Goal: Task Accomplishment & Management: Complete application form

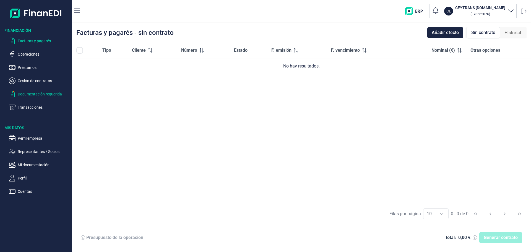
click at [29, 92] on p "Documentación requerida" at bounding box center [44, 94] width 52 height 7
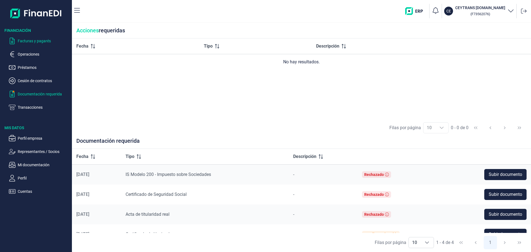
click at [35, 40] on p "Facturas y pagarés" at bounding box center [44, 41] width 52 height 7
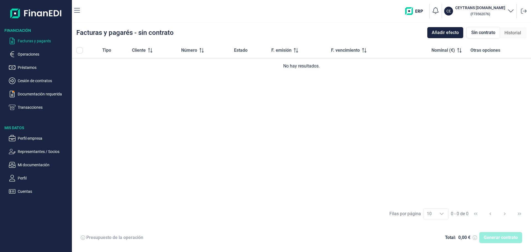
click at [517, 31] on span "Historial" at bounding box center [513, 33] width 17 height 7
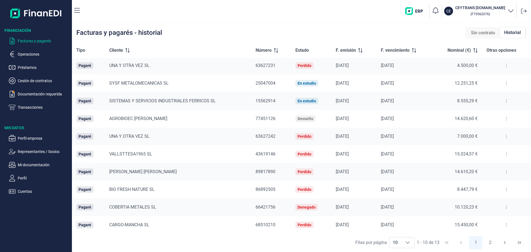
scroll to position [2, 0]
click at [491, 241] on button "2" at bounding box center [490, 242] width 13 height 13
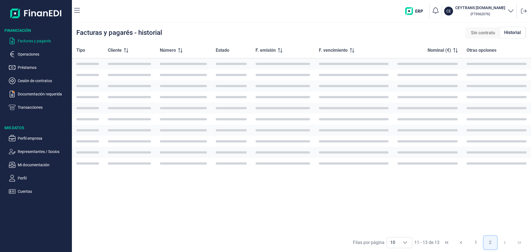
scroll to position [0, 0]
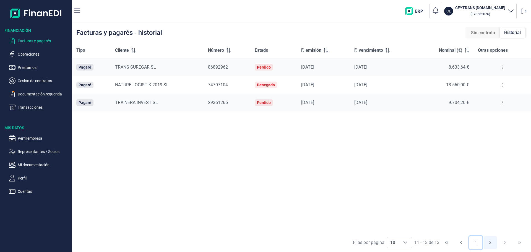
click at [476, 241] on button "1" at bounding box center [475, 242] width 13 height 13
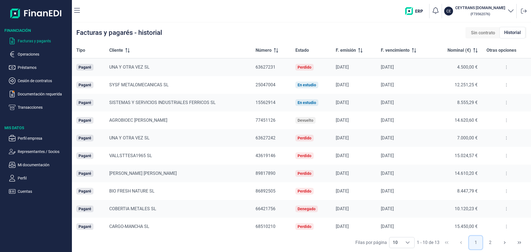
scroll to position [2, 0]
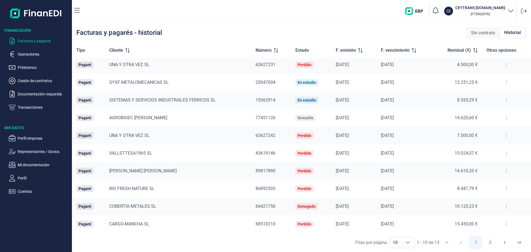
click at [506, 152] on icon at bounding box center [506, 153] width 1 height 4
click at [484, 165] on span "Ver detalle del pagaré" at bounding box center [486, 167] width 37 height 6
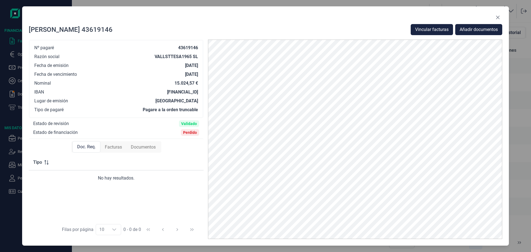
click at [112, 146] on span "Facturas" at bounding box center [113, 147] width 17 height 7
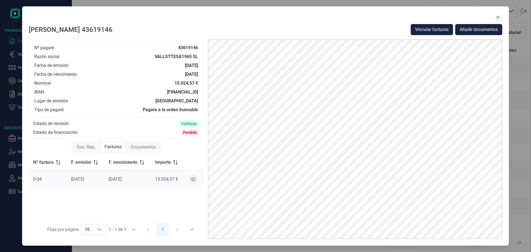
click at [193, 179] on icon at bounding box center [193, 179] width 5 height 4
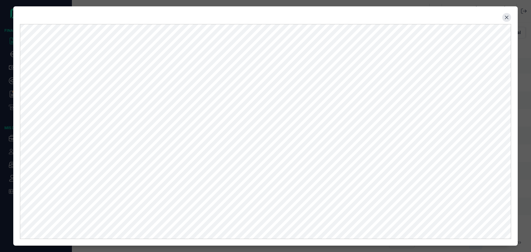
click at [507, 17] on icon "Close" at bounding box center [507, 17] width 4 height 4
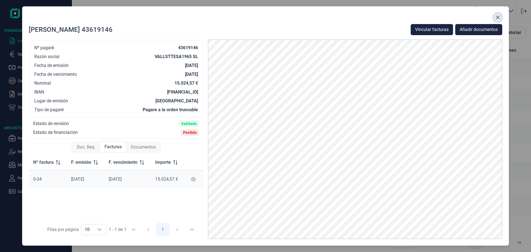
click at [498, 17] on icon "Close" at bounding box center [498, 17] width 4 height 4
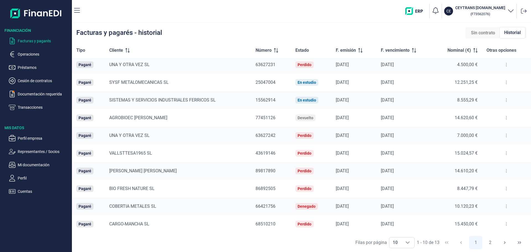
click at [33, 38] on p "Facturas y pagarés" at bounding box center [44, 41] width 52 height 7
click at [481, 30] on span "Sin contrato" at bounding box center [483, 33] width 24 height 7
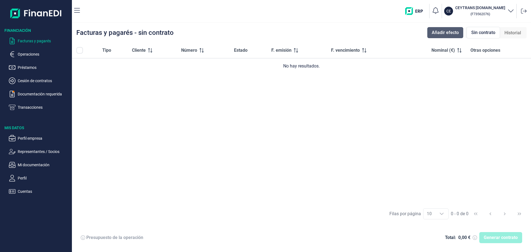
click at [433, 33] on span "Añadir efecto" at bounding box center [445, 32] width 27 height 7
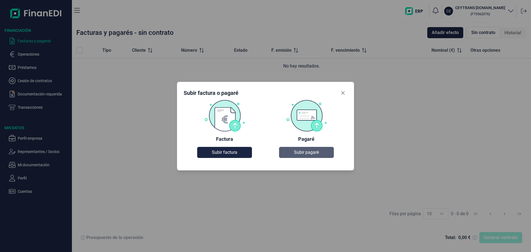
click at [308, 154] on span "Subir pagaré" at bounding box center [306, 152] width 25 height 7
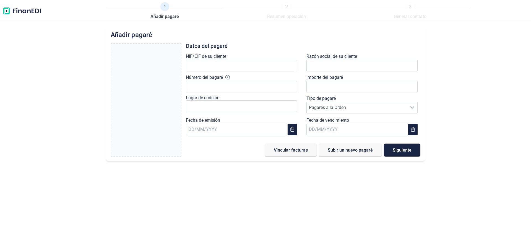
type input "0,00 €"
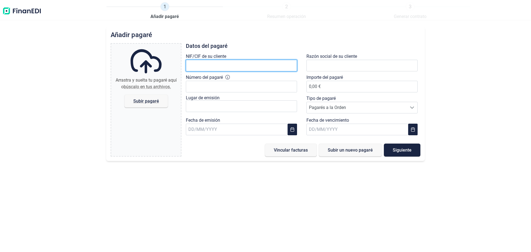
click at [198, 65] on input "text" at bounding box center [241, 66] width 111 height 12
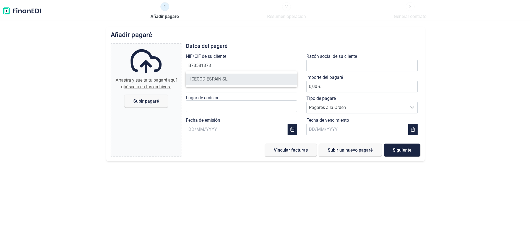
click at [214, 78] on li "ICECOD ESPAIN SL" at bounding box center [241, 79] width 111 height 11
type input "B73581373"
type input "ICECOD ESPAIN SL"
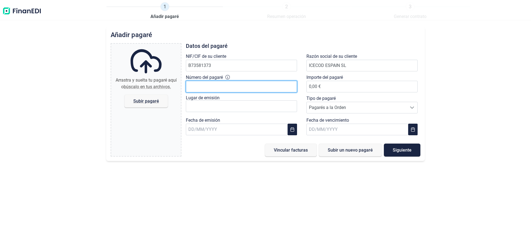
click at [199, 87] on input "Número del pagaré" at bounding box center [241, 87] width 111 height 12
type input "04837525"
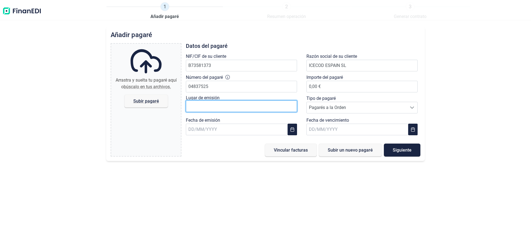
click at [199, 104] on input "text" at bounding box center [241, 106] width 111 height 12
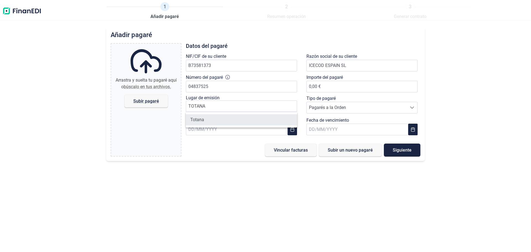
click at [201, 117] on li "Totana" at bounding box center [241, 119] width 111 height 11
type input "Totana"
click at [219, 129] on input "text" at bounding box center [237, 130] width 102 height 12
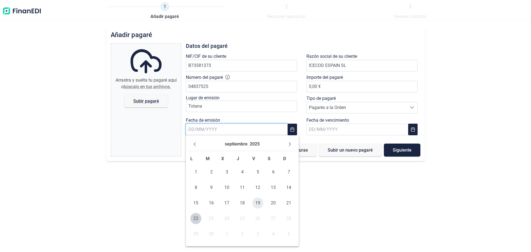
click at [257, 202] on span "19" at bounding box center [257, 203] width 11 height 11
type input "[DATE]"
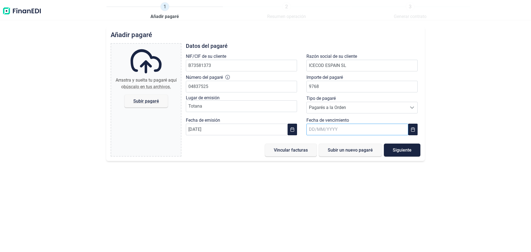
type input "9.768,00 €"
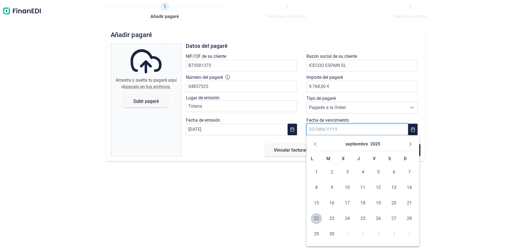
click at [359, 130] on input "text" at bounding box center [358, 130] width 102 height 12
click at [410, 144] on icon "Next Month" at bounding box center [410, 144] width 4 height 4
click at [363, 235] on span "30" at bounding box center [363, 234] width 11 height 11
type input "[DATE]"
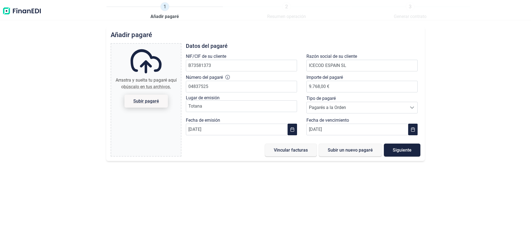
click at [143, 99] on span "Subir pagaré" at bounding box center [146, 101] width 26 height 4
click at [143, 45] on input "Arrastra y suelta tu pagaré aquí o búscalo en tus archivos. Subir pagaré" at bounding box center [146, 45] width 70 height 2
type input "C:\fakepath\752-5 ICECOD CEYTRANS SCOOP.pdf"
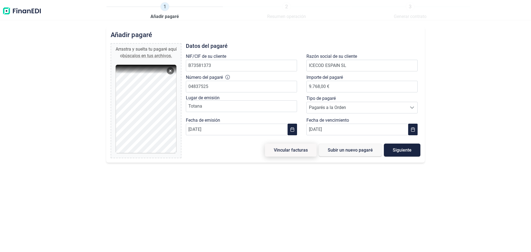
click at [292, 150] on span "Vincular facturas" at bounding box center [291, 150] width 34 height 4
type input "0,00 €"
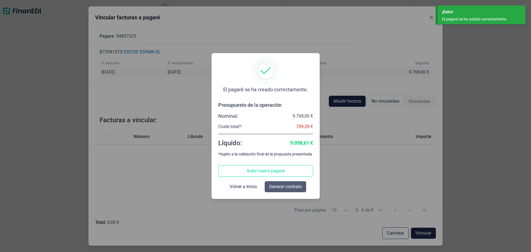
click at [284, 187] on span "Generar contrato" at bounding box center [285, 186] width 33 height 7
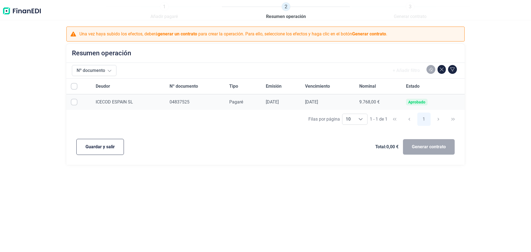
checkbox input "true"
click at [433, 149] on span "Generar contrato" at bounding box center [429, 147] width 34 height 7
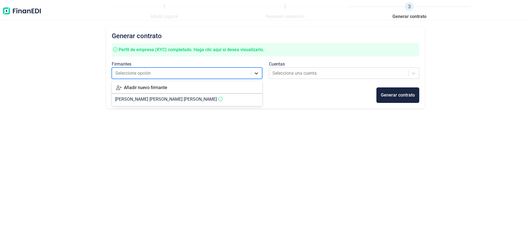
click at [255, 73] on icon at bounding box center [257, 74] width 6 height 6
click at [161, 97] on span "[PERSON_NAME] [PERSON_NAME] HUESCAR [PERSON_NAME]" at bounding box center [166, 99] width 102 height 5
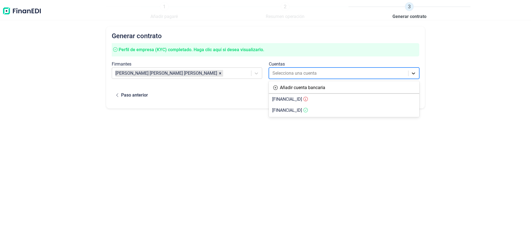
click at [416, 73] on icon at bounding box center [414, 74] width 6 height 6
click at [295, 110] on span "[FINANCIAL_ID]" at bounding box center [287, 110] width 30 height 5
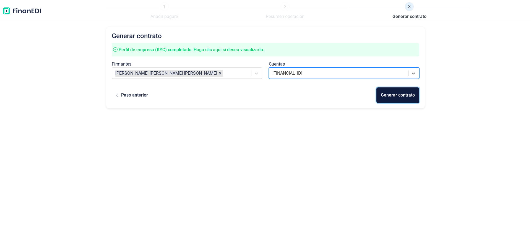
click at [397, 95] on div "Generar contrato" at bounding box center [398, 95] width 34 height 7
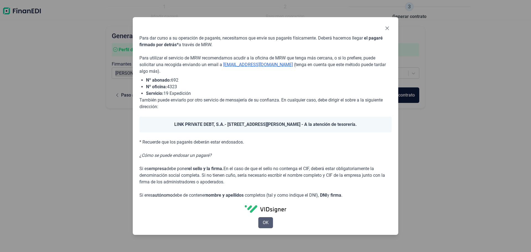
click at [263, 223] on span "OK" at bounding box center [266, 222] width 6 height 7
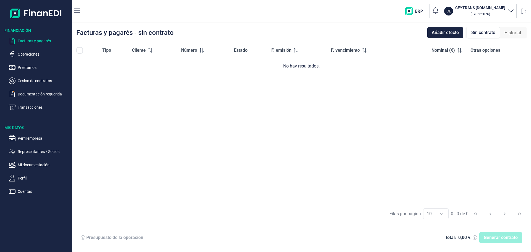
click at [478, 32] on span "Sin contrato" at bounding box center [484, 32] width 24 height 7
click at [30, 38] on p "Facturas y pagarés" at bounding box center [44, 41] width 52 height 7
click at [33, 93] on p "Documentación requerida" at bounding box center [44, 94] width 52 height 7
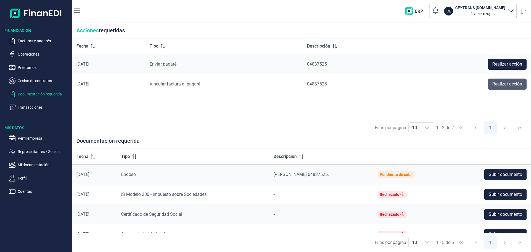
click at [510, 84] on span "Realizar acción" at bounding box center [508, 84] width 30 height 7
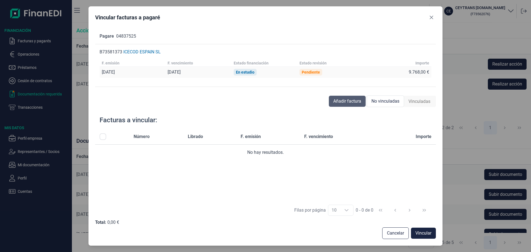
click at [347, 100] on span "Añadir factura" at bounding box center [347, 101] width 28 height 7
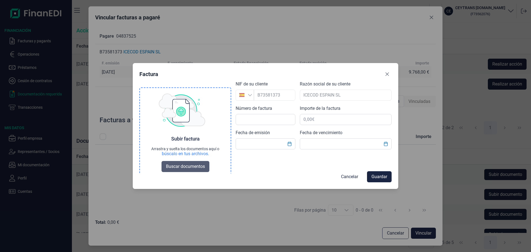
click at [178, 165] on span "Buscar documentos" at bounding box center [185, 166] width 39 height 7
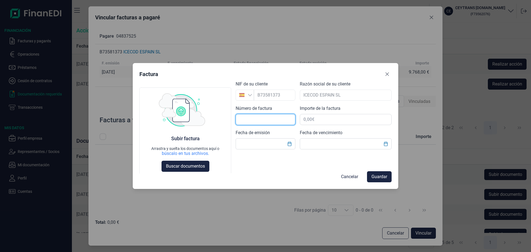
click at [246, 119] on input "text" at bounding box center [266, 119] width 60 height 11
type input "0-105"
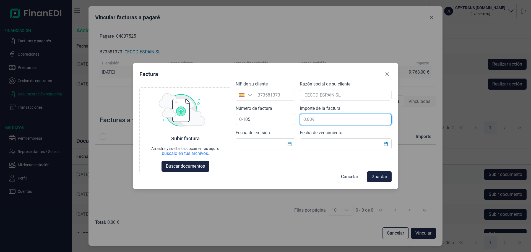
click at [314, 120] on input "text" at bounding box center [346, 119] width 92 height 11
type input "9.768,00 €"
click at [272, 144] on input "text" at bounding box center [266, 143] width 60 height 11
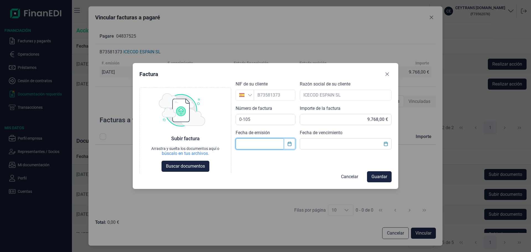
click at [290, 143] on icon "Choose Date" at bounding box center [290, 144] width 4 height 4
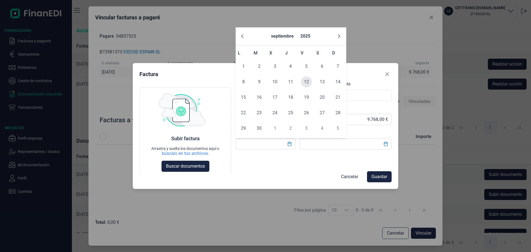
click at [306, 82] on span "12" at bounding box center [306, 81] width 11 height 11
type input "[DATE]"
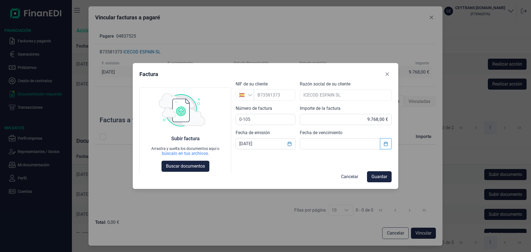
click at [387, 144] on icon "Choose Date" at bounding box center [386, 144] width 4 height 4
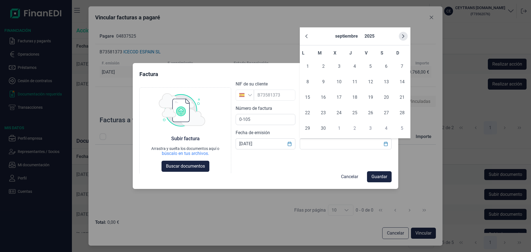
click at [403, 35] on icon "Next Month" at bounding box center [403, 36] width 4 height 4
click at [355, 126] on span "30" at bounding box center [354, 128] width 11 height 11
type input "[DATE]"
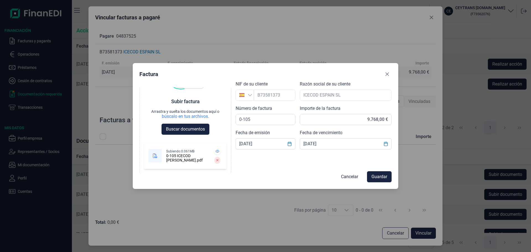
scroll to position [37, 0]
click at [381, 175] on span "Guardar" at bounding box center [380, 176] width 16 height 7
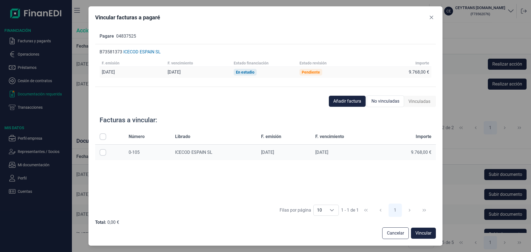
click at [102, 153] on input "Row Selected null" at bounding box center [103, 152] width 7 height 7
checkbox input "true"
click at [426, 232] on span "Vincular" at bounding box center [424, 233] width 16 height 7
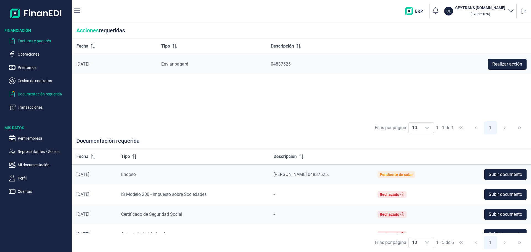
click at [41, 41] on p "Facturas y pagarés" at bounding box center [44, 41] width 52 height 7
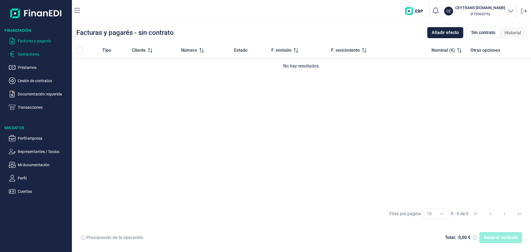
click at [32, 51] on p "Operaciones" at bounding box center [44, 54] width 52 height 7
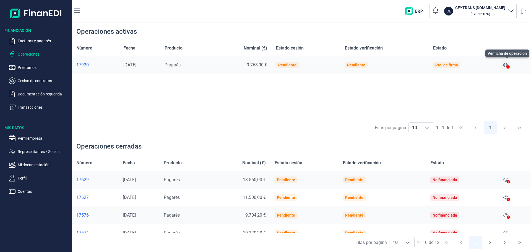
click at [507, 66] on icon at bounding box center [505, 65] width 5 height 4
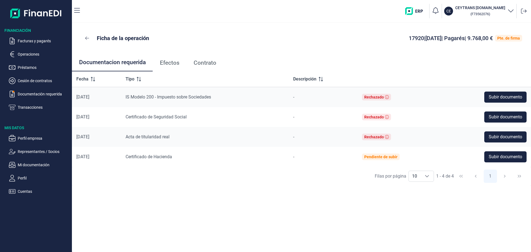
click at [173, 62] on span "Efectos" at bounding box center [170, 63] width 20 height 6
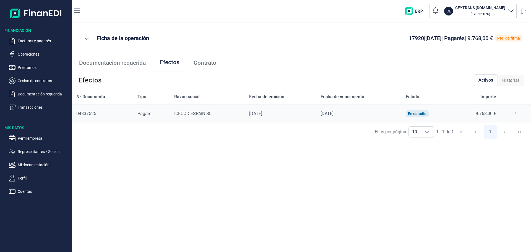
click at [206, 63] on span "Contrato" at bounding box center [205, 63] width 23 height 6
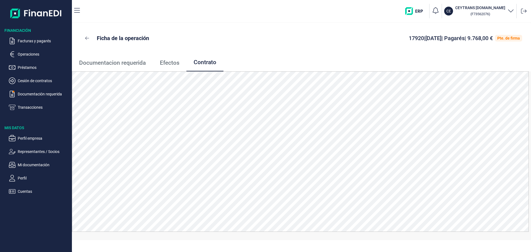
click at [512, 10] on icon "button" at bounding box center [511, 10] width 7 height 7
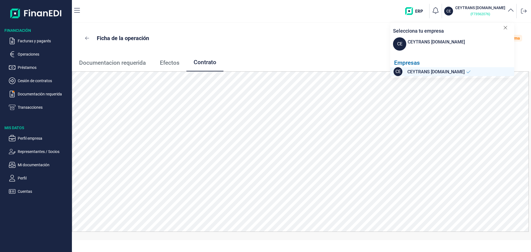
click at [483, 13] on small "( F73562076 )" at bounding box center [481, 14] width 20 height 4
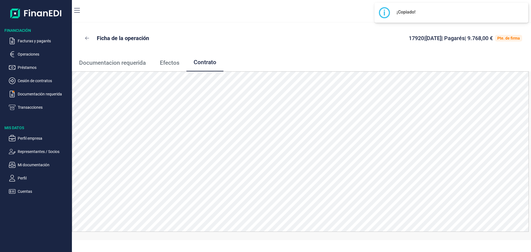
click at [350, 25] on div "Ficha de la operación 17920 | [DATE] | Pagarés | 9.768,00 € Pte. de firma" at bounding box center [301, 38] width 459 height 31
click at [351, 11] on div "CE CEYTRANS [DOMAIN_NAME] ( F73562076 )" at bounding box center [306, 11] width 445 height 18
click at [23, 176] on p "Perfil" at bounding box center [44, 178] width 52 height 7
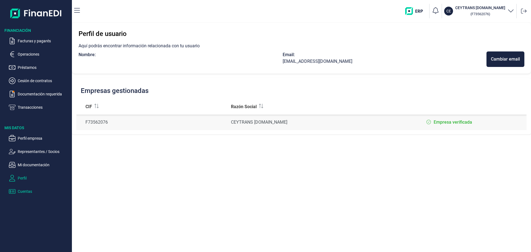
click at [25, 192] on p "Cuentas" at bounding box center [44, 191] width 52 height 7
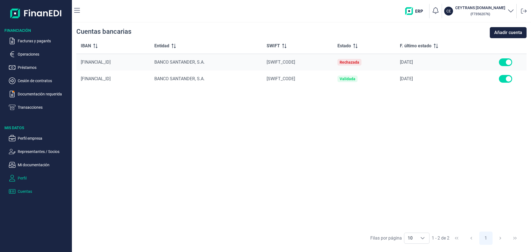
click at [25, 178] on p "Perfil" at bounding box center [44, 178] width 52 height 7
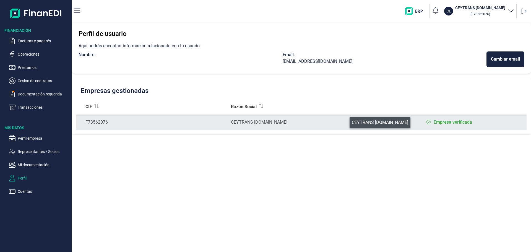
click at [346, 121] on div "CEYTRANS [DOMAIN_NAME]" at bounding box center [301, 122] width 141 height 7
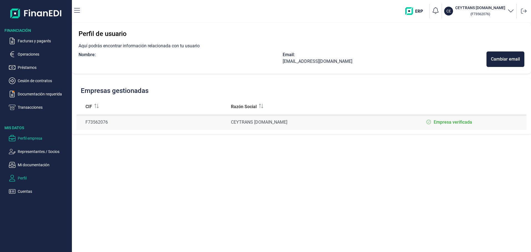
click at [36, 138] on p "Perfil empresa" at bounding box center [44, 138] width 52 height 7
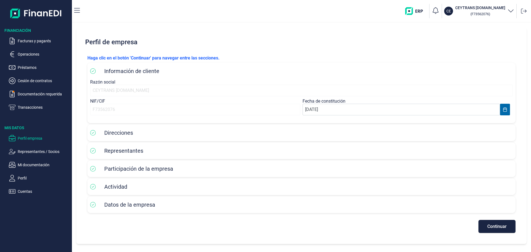
click at [92, 205] on icon at bounding box center [93, 205] width 6 height 6
click at [143, 206] on span "Datos de la empresa" at bounding box center [129, 204] width 51 height 7
click at [499, 223] on button "Continuar" at bounding box center [497, 226] width 37 height 13
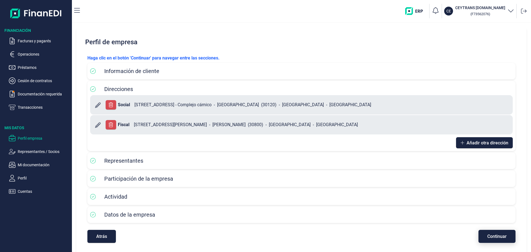
click at [488, 236] on span "Continuar" at bounding box center [497, 236] width 19 height 4
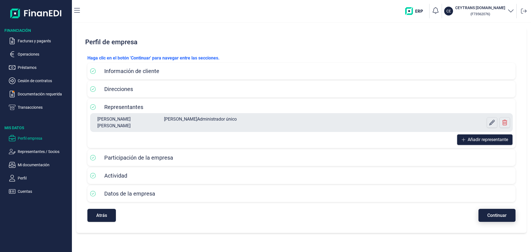
click at [491, 213] on span "Continuar" at bounding box center [497, 215] width 19 height 4
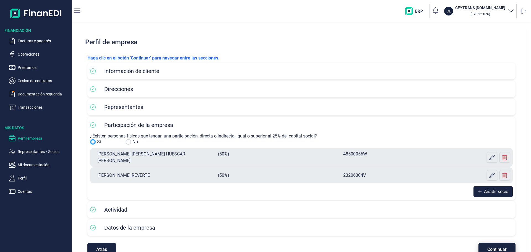
click at [488, 247] on span "Continuar" at bounding box center [497, 249] width 19 height 4
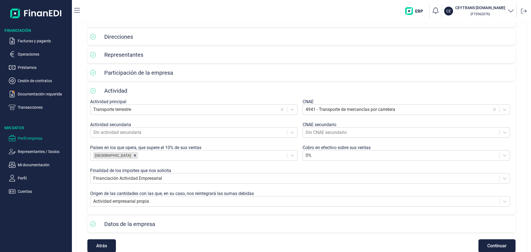
scroll to position [64, 0]
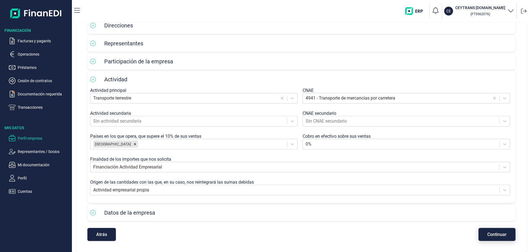
click at [497, 235] on span "Continuar" at bounding box center [497, 234] width 19 height 4
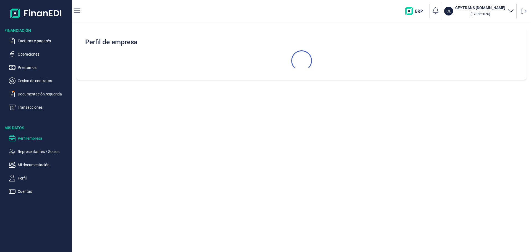
select select "ES"
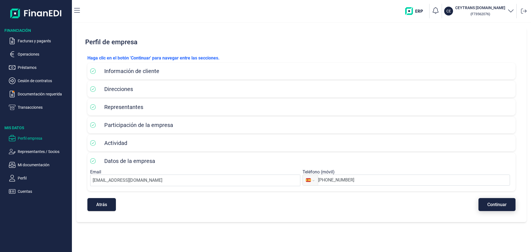
click at [497, 206] on span "Continuar" at bounding box center [497, 205] width 19 height 4
click at [77, 10] on icon "button" at bounding box center [77, 10] width 6 height 5
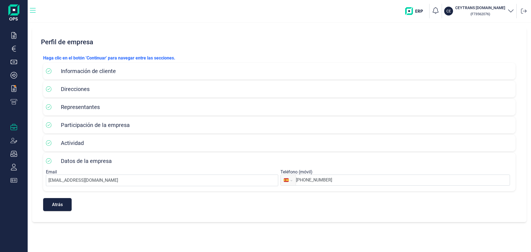
click at [32, 9] on icon "button" at bounding box center [33, 10] width 6 height 7
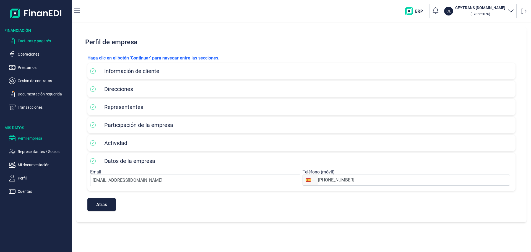
click at [36, 40] on p "Facturas y pagarés" at bounding box center [44, 41] width 52 height 7
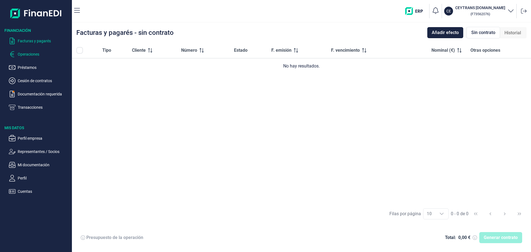
click at [29, 54] on p "Operaciones" at bounding box center [44, 54] width 52 height 7
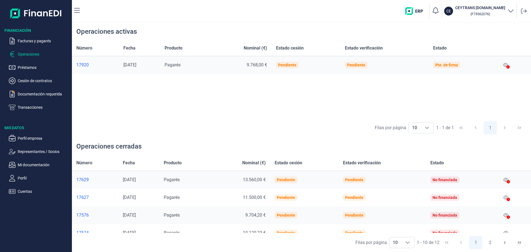
click at [85, 64] on div "17920" at bounding box center [95, 65] width 38 height 6
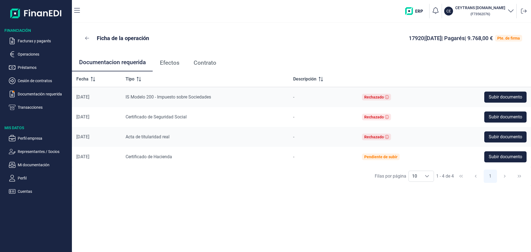
click at [173, 64] on span "Efectos" at bounding box center [170, 63] width 20 height 6
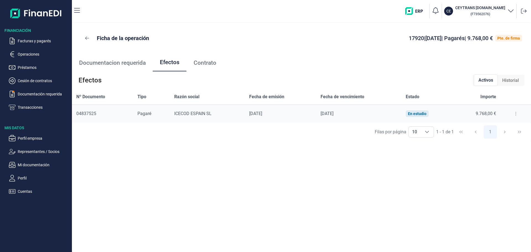
click at [206, 64] on span "Contrato" at bounding box center [205, 63] width 23 height 6
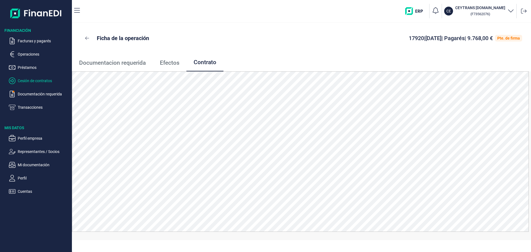
click at [26, 81] on p "Cesión de contratos" at bounding box center [44, 80] width 52 height 7
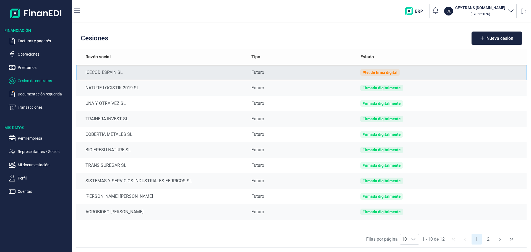
click at [374, 72] on div "Pte. de firma digital" at bounding box center [380, 72] width 35 height 4
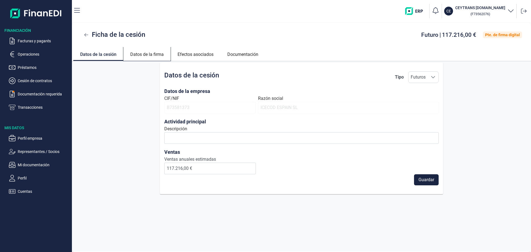
click at [147, 53] on link "Datos de la firma" at bounding box center [146, 53] width 47 height 13
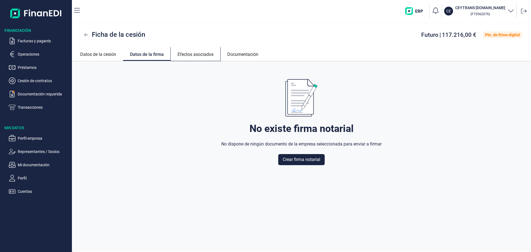
click at [199, 54] on link "Efectos asociados" at bounding box center [196, 53] width 50 height 13
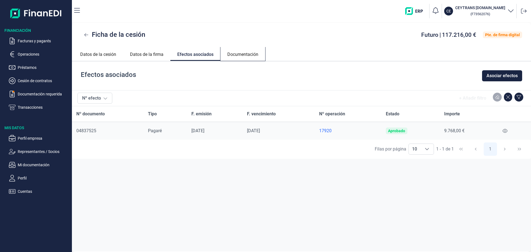
click at [243, 55] on link "Documentación" at bounding box center [243, 53] width 45 height 13
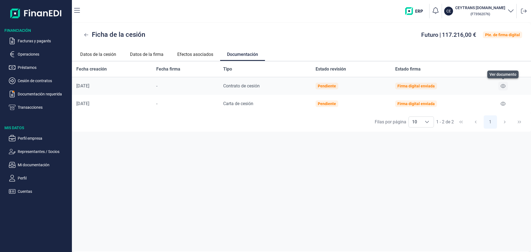
click at [505, 86] on icon at bounding box center [503, 86] width 5 height 4
click at [146, 54] on link "Datos de la firma" at bounding box center [146, 53] width 47 height 13
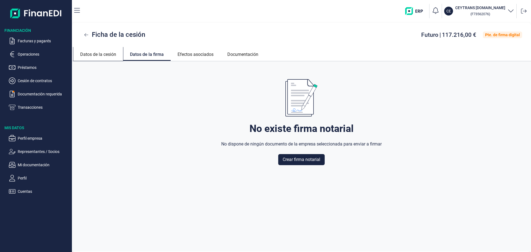
click at [108, 52] on link "Datos de la cesión" at bounding box center [98, 53] width 50 height 13
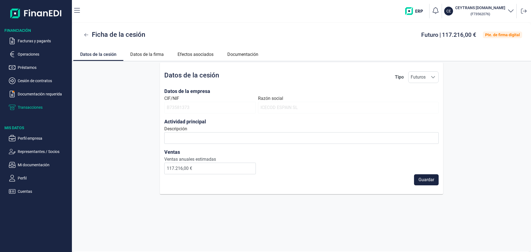
click at [30, 107] on p "Transacciones" at bounding box center [44, 107] width 52 height 7
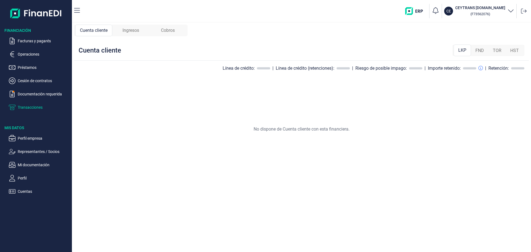
click at [129, 29] on span "Ingresos" at bounding box center [131, 30] width 17 height 7
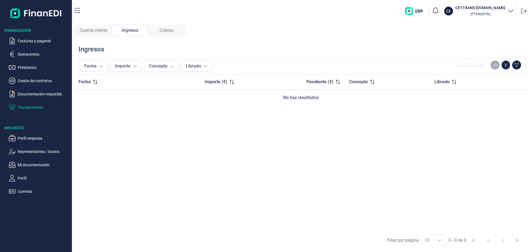
click at [165, 31] on span "Cobros" at bounding box center [167, 30] width 14 height 7
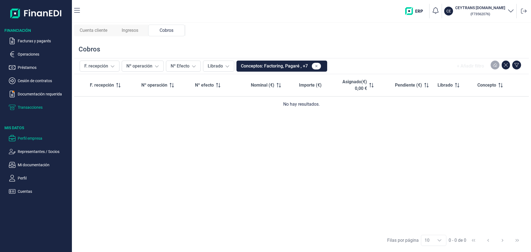
click at [33, 137] on p "Perfil empresa" at bounding box center [44, 138] width 52 height 7
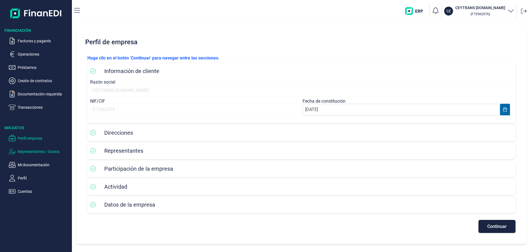
click at [32, 151] on p "Representantes / Socios" at bounding box center [44, 151] width 52 height 7
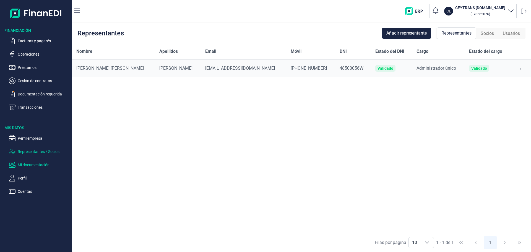
click at [29, 165] on p "Mi documentación" at bounding box center [44, 165] width 52 height 7
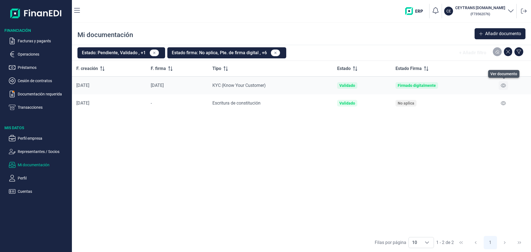
click at [506, 84] on icon at bounding box center [503, 85] width 5 height 4
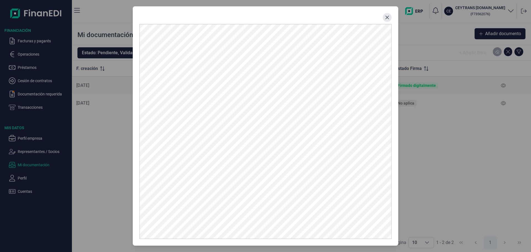
click at [387, 19] on icon "Close" at bounding box center [387, 17] width 4 height 4
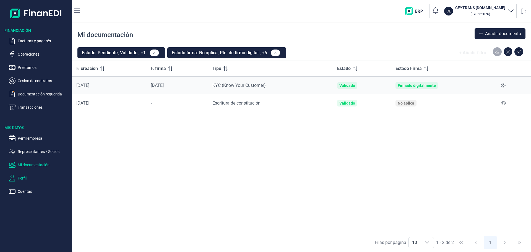
click at [21, 177] on p "Perfil" at bounding box center [44, 178] width 52 height 7
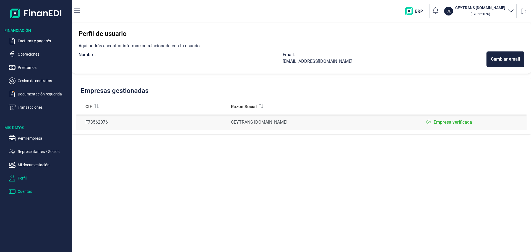
click at [26, 190] on p "Cuentas" at bounding box center [44, 191] width 52 height 7
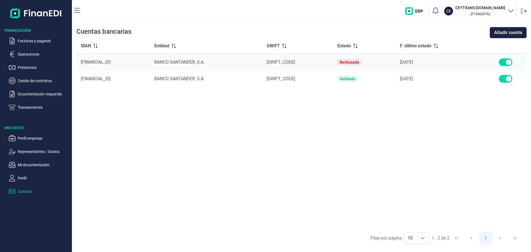
click at [506, 61] on input "checkbox" at bounding box center [505, 62] width 13 height 8
checkbox input "true"
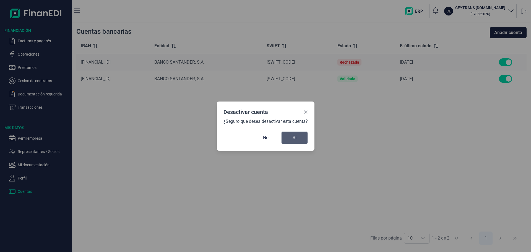
click at [304, 140] on button "Sí" at bounding box center [294, 137] width 27 height 13
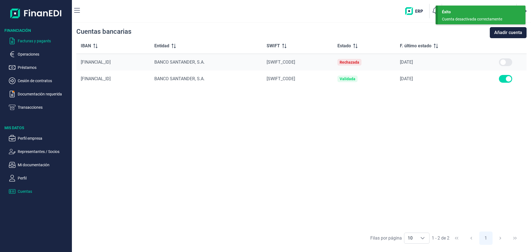
click at [27, 41] on p "Facturas y pagarés" at bounding box center [44, 41] width 52 height 7
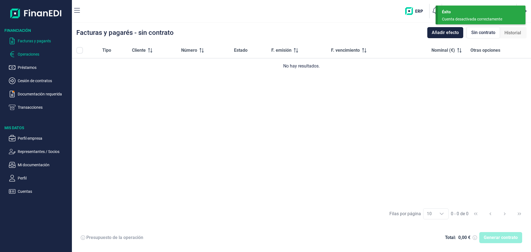
click at [30, 53] on p "Operaciones" at bounding box center [44, 54] width 52 height 7
